Goal: Information Seeking & Learning: Learn about a topic

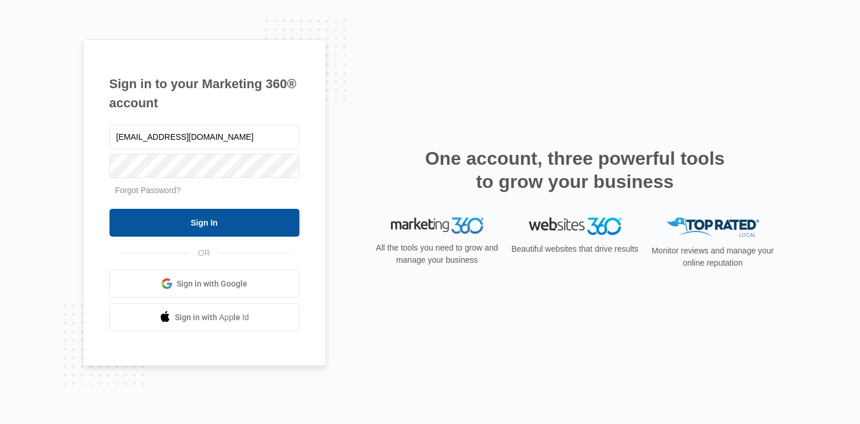
type input "[EMAIL_ADDRESS][DOMAIN_NAME]"
click at [220, 219] on input "Sign In" at bounding box center [205, 223] width 190 height 28
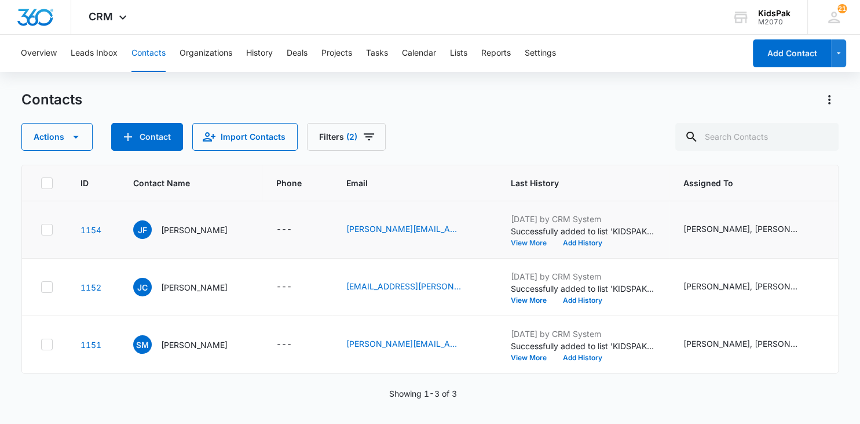
click at [520, 240] on button "View More" at bounding box center [533, 242] width 44 height 7
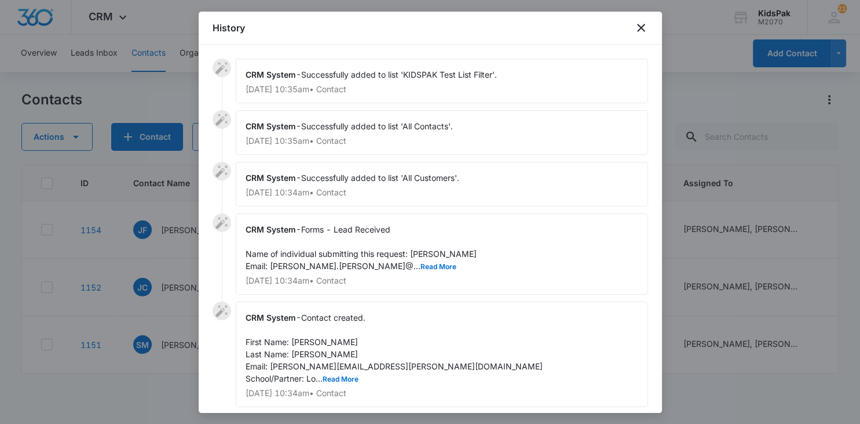
scroll to position [39, 0]
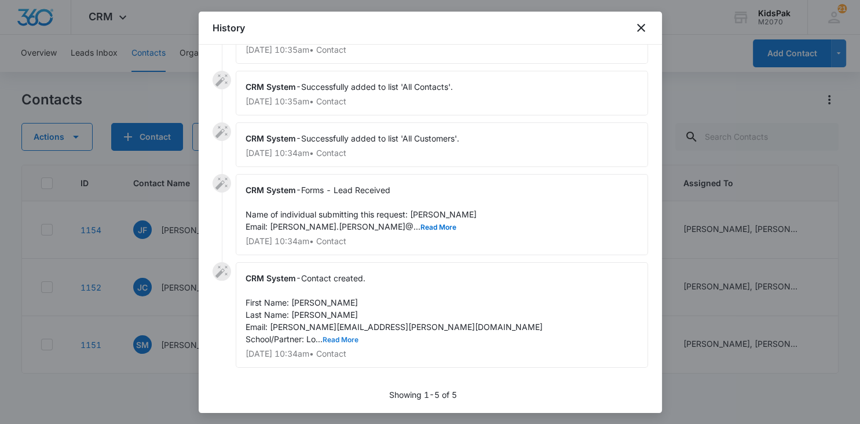
click at [342, 338] on button "Read More" at bounding box center [341, 339] width 36 height 7
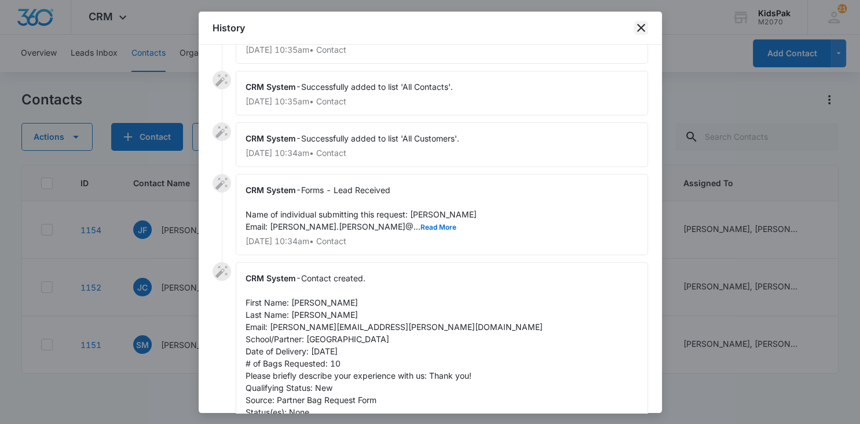
click at [641, 30] on icon "close" at bounding box center [641, 28] width 14 height 14
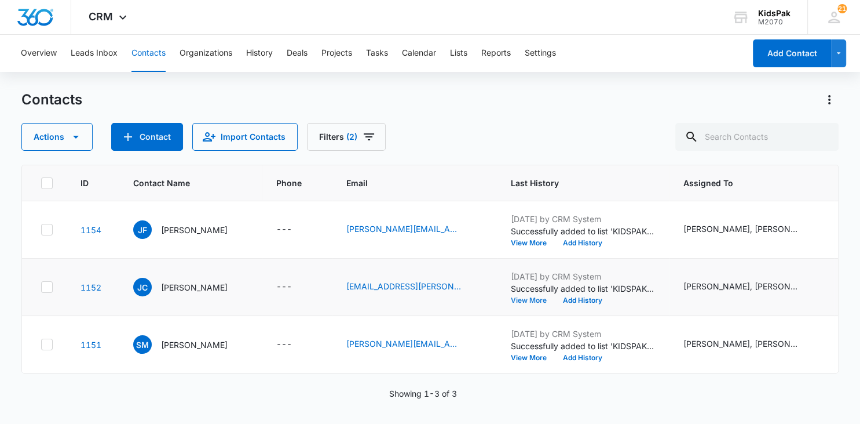
click at [513, 298] on button "View More" at bounding box center [533, 300] width 44 height 7
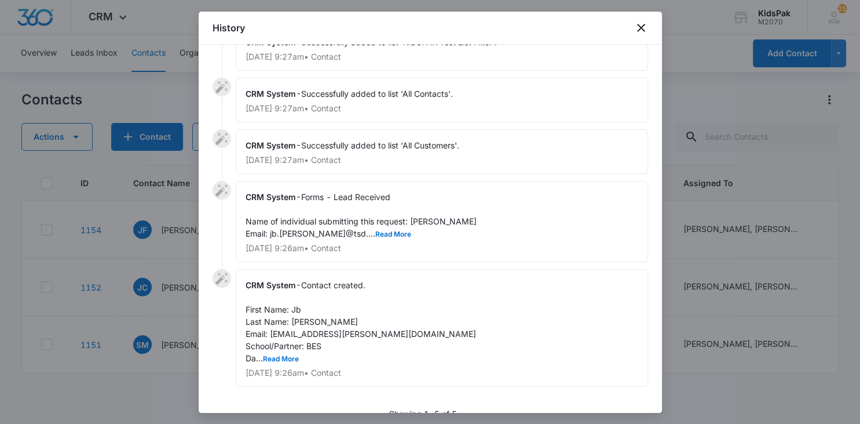
scroll to position [52, 0]
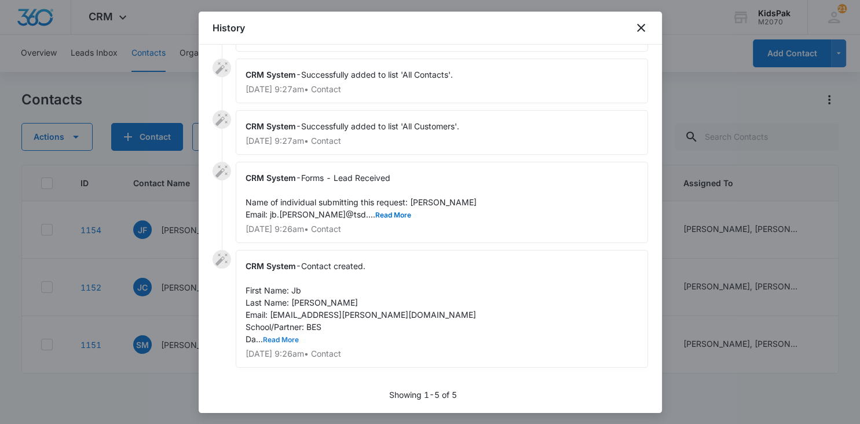
click at [286, 337] on button "Read More" at bounding box center [281, 339] width 36 height 7
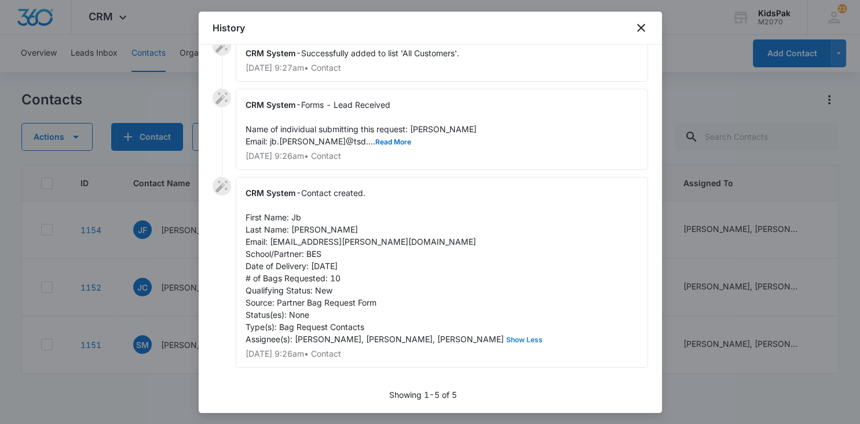
scroll to position [125, 0]
click at [641, 29] on icon "close" at bounding box center [641, 28] width 8 height 8
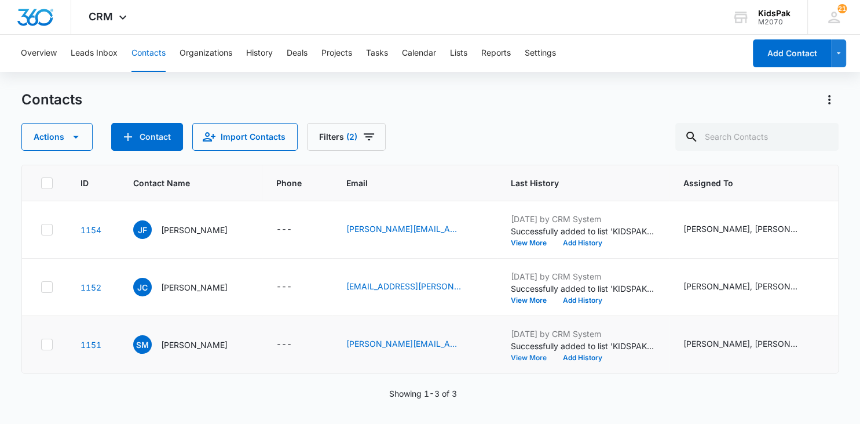
click at [518, 356] on button "View More" at bounding box center [533, 357] width 44 height 7
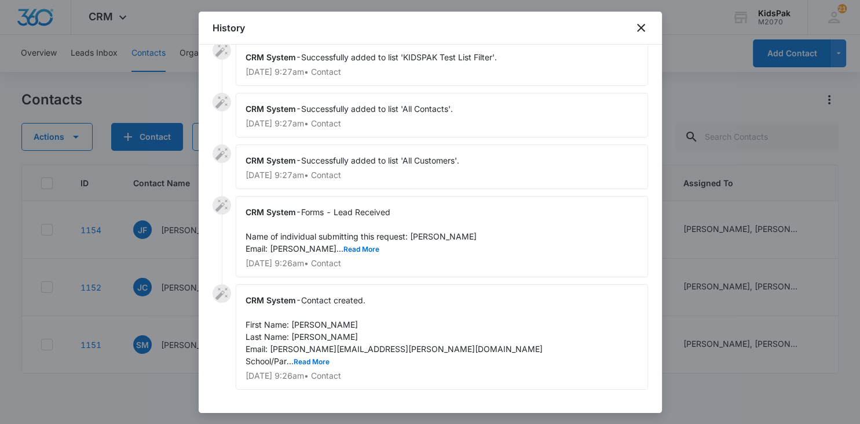
scroll to position [39, 0]
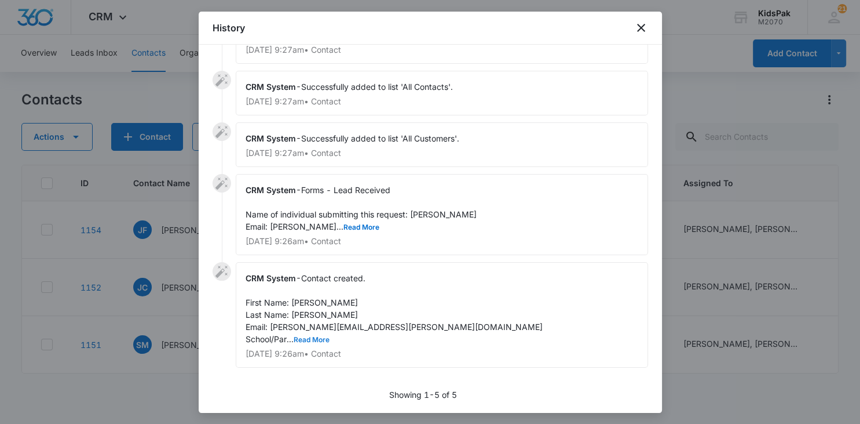
click at [319, 338] on button "Read More" at bounding box center [312, 339] width 36 height 7
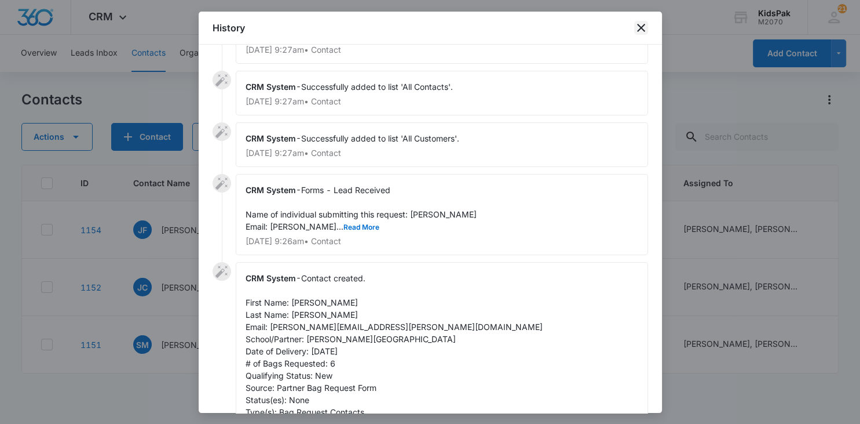
click at [634, 25] on icon "close" at bounding box center [641, 28] width 14 height 14
